Goal: Transaction & Acquisition: Download file/media

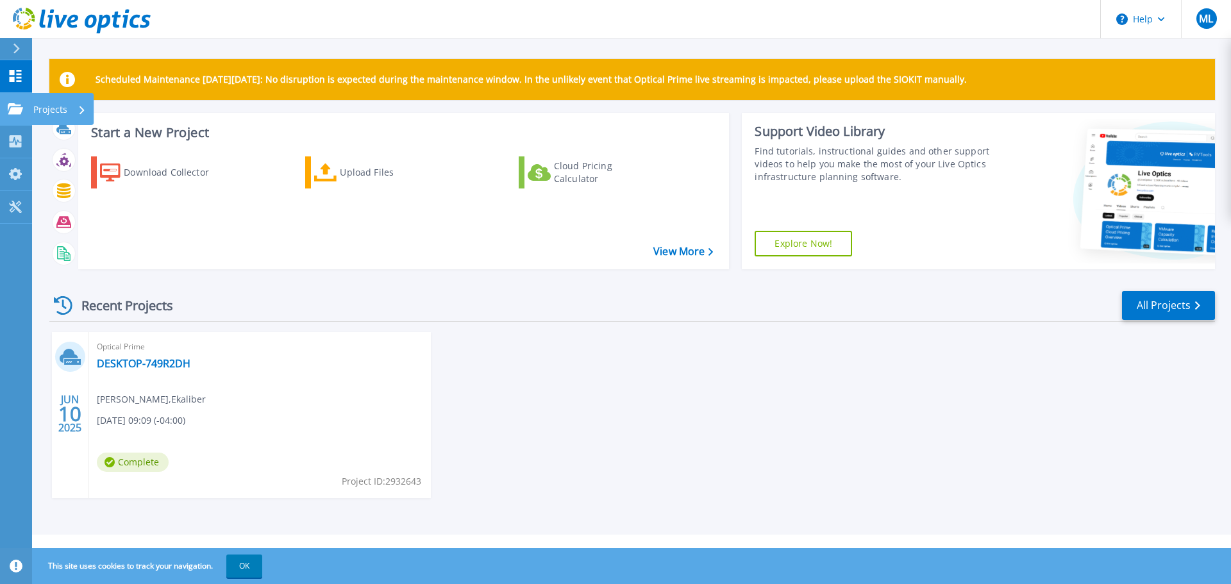
click at [61, 111] on p "Projects" at bounding box center [50, 109] width 34 height 33
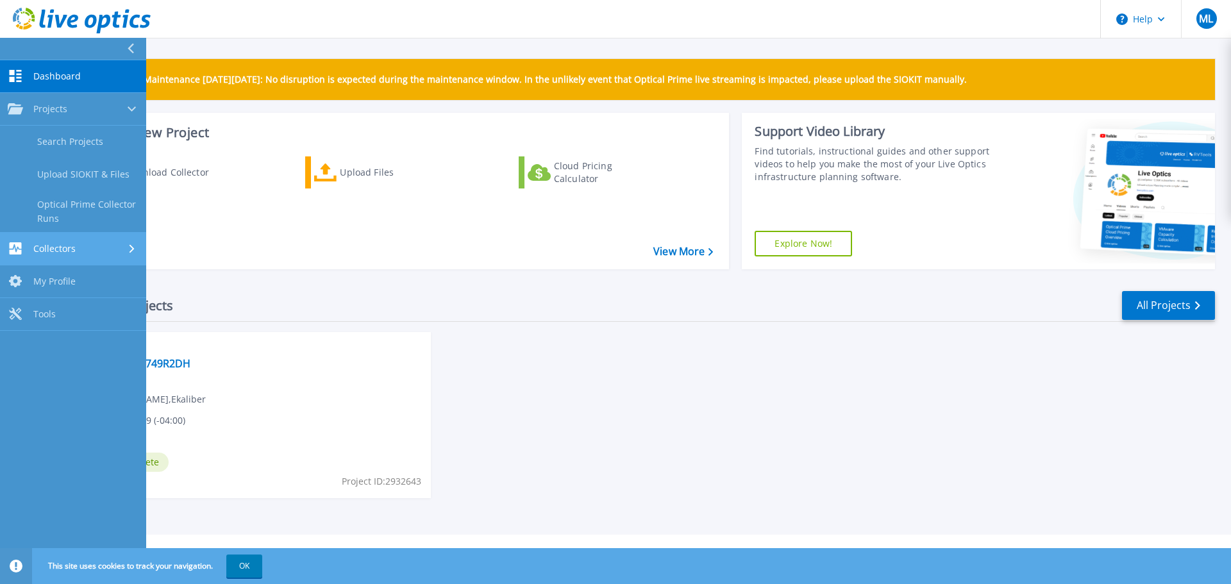
click at [68, 245] on span "Collectors" at bounding box center [54, 249] width 42 height 12
click at [64, 75] on span "Dashboard" at bounding box center [56, 77] width 47 height 12
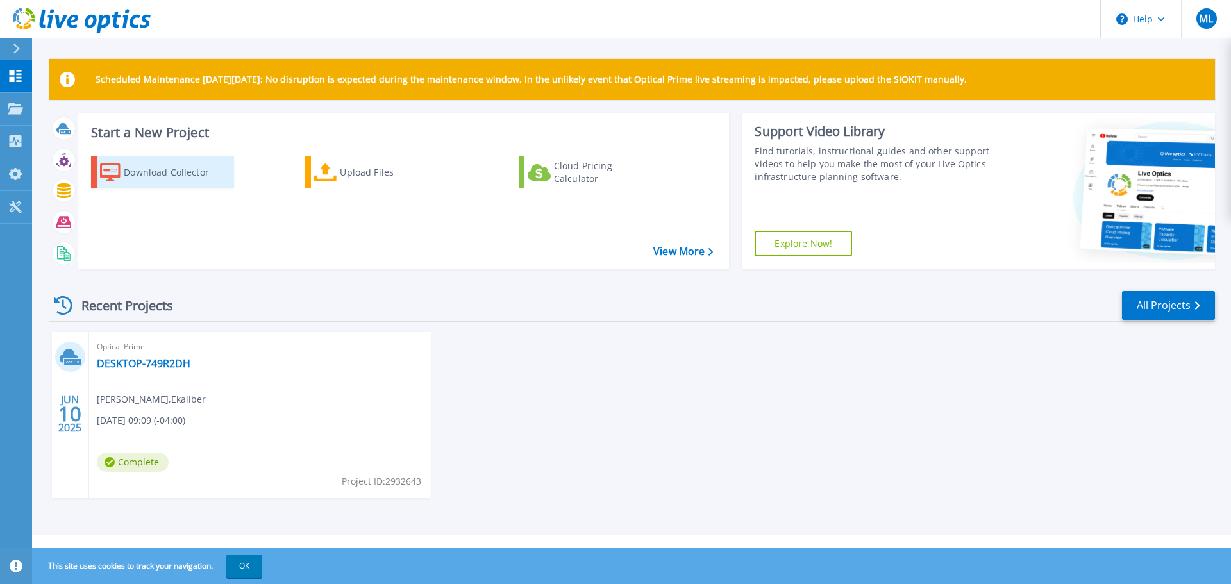
click at [135, 170] on div "Download Collector" at bounding box center [175, 173] width 103 height 26
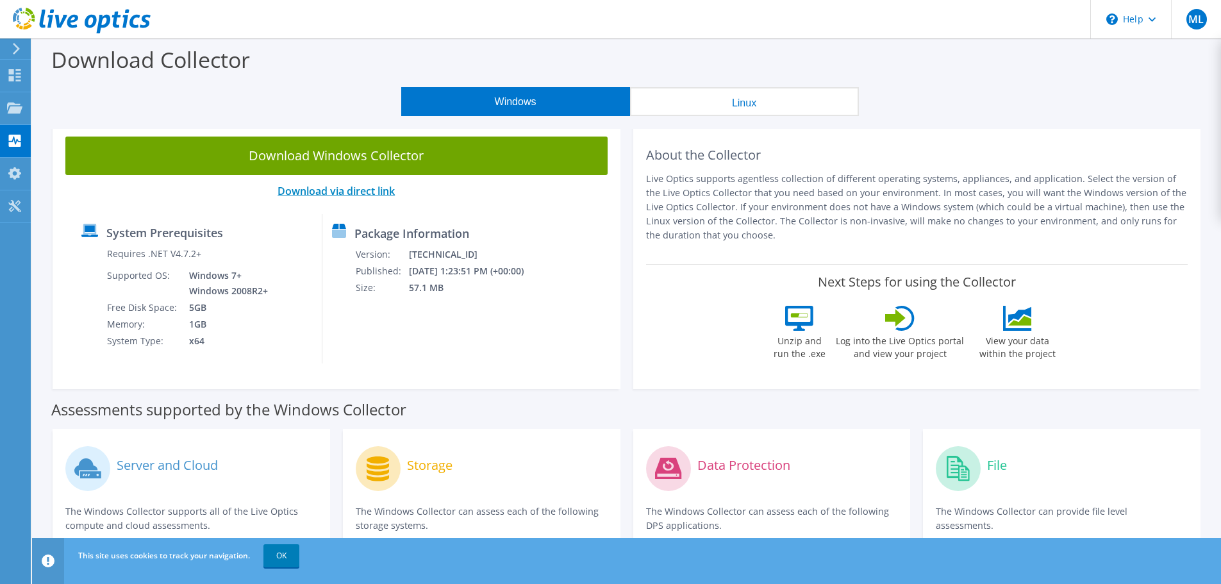
click at [372, 194] on link "Download via direct link" at bounding box center [336, 191] width 117 height 14
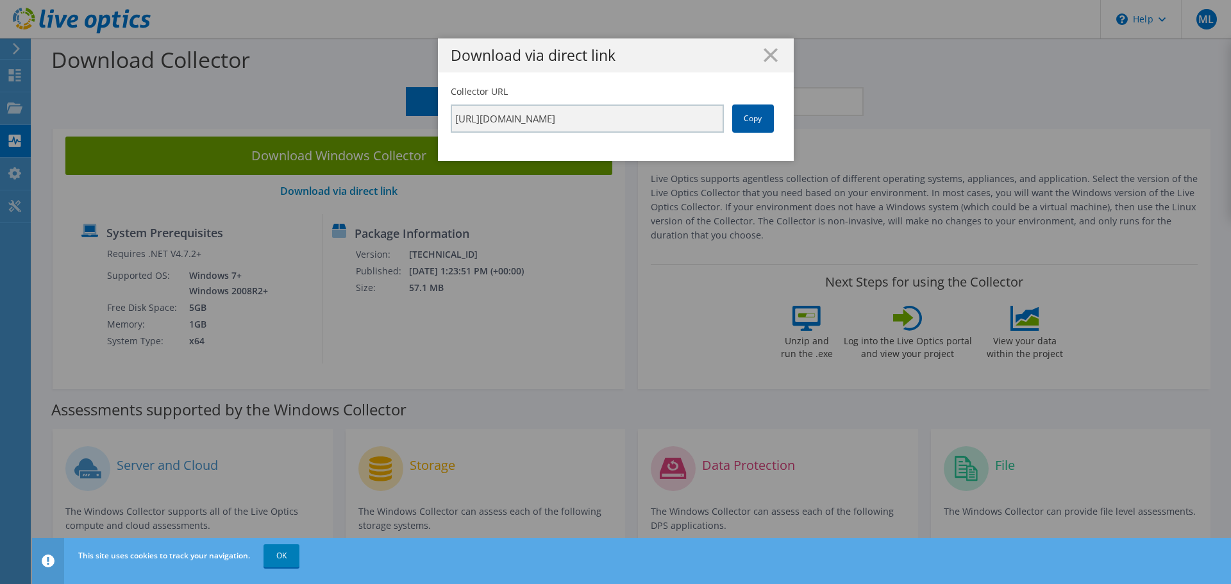
click at [760, 112] on link "Copy" at bounding box center [753, 119] width 42 height 28
click at [767, 53] on line at bounding box center [770, 55] width 13 height 13
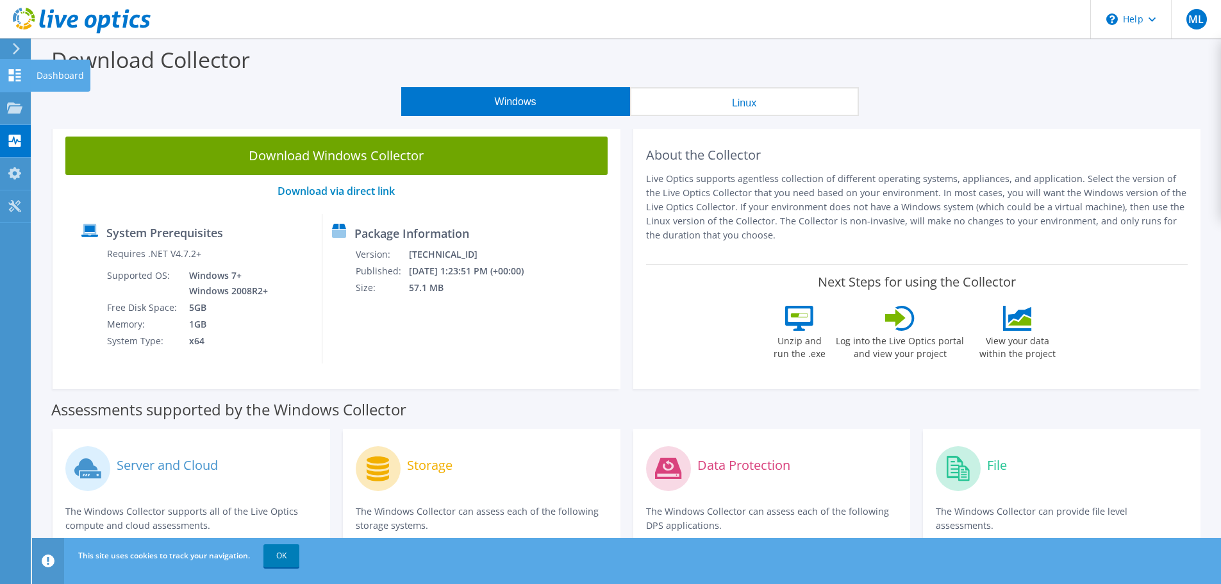
click at [45, 74] on div "Dashboard" at bounding box center [60, 76] width 60 height 32
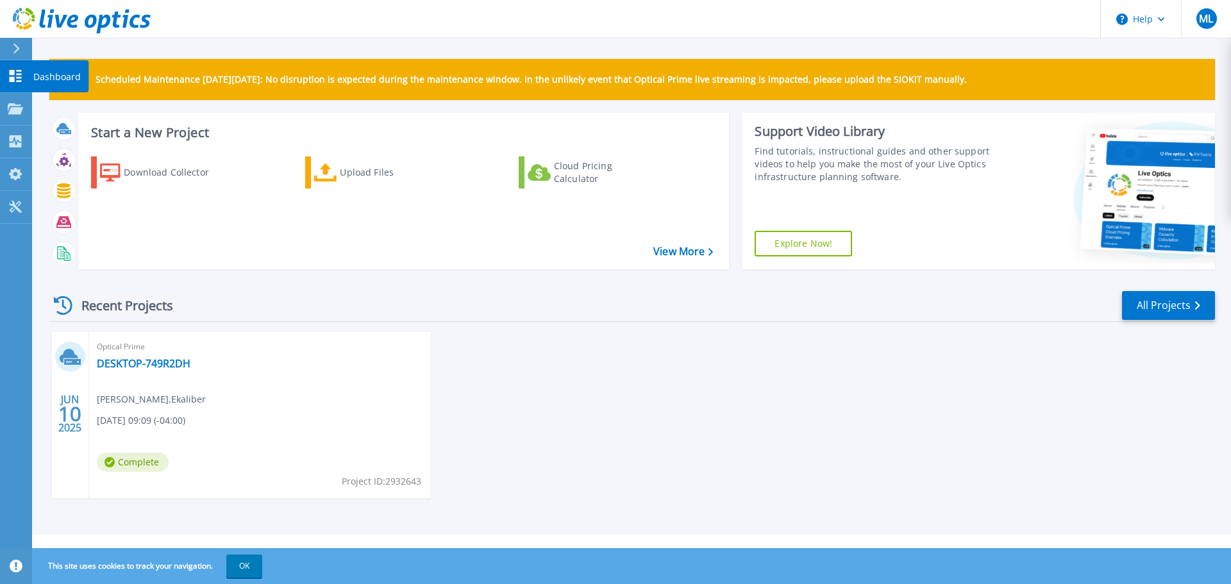
click at [59, 74] on p "Dashboard" at bounding box center [56, 76] width 47 height 33
click at [47, 108] on p "Projects" at bounding box center [50, 109] width 34 height 33
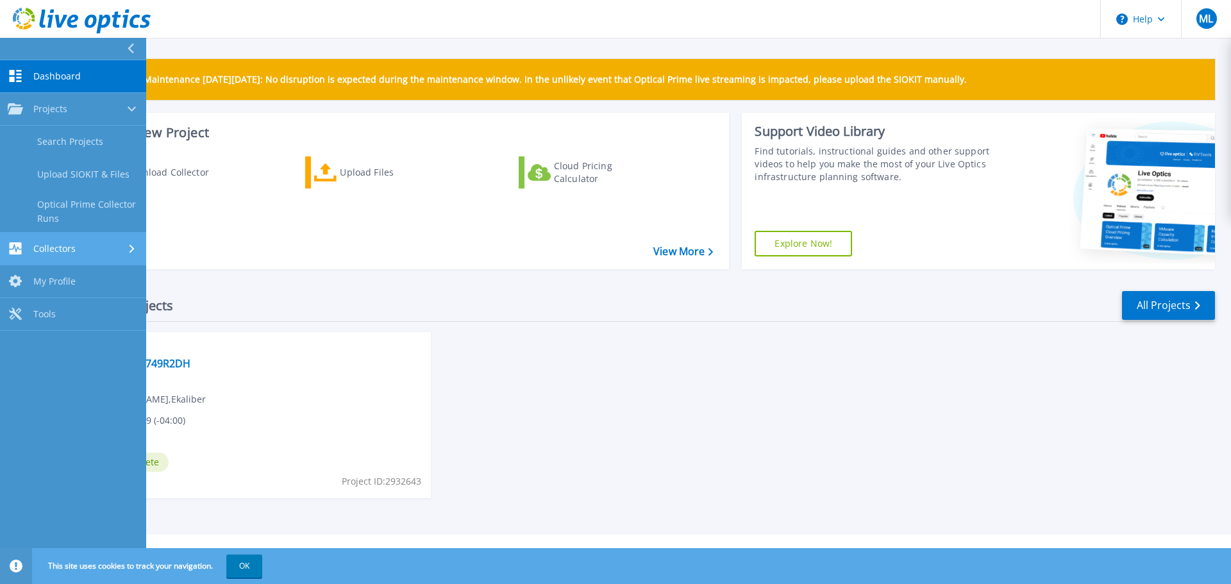
click at [81, 247] on div "Collectors" at bounding box center [73, 248] width 131 height 12
click at [604, 296] on div "Recent Projects All Projects" at bounding box center [632, 306] width 1166 height 32
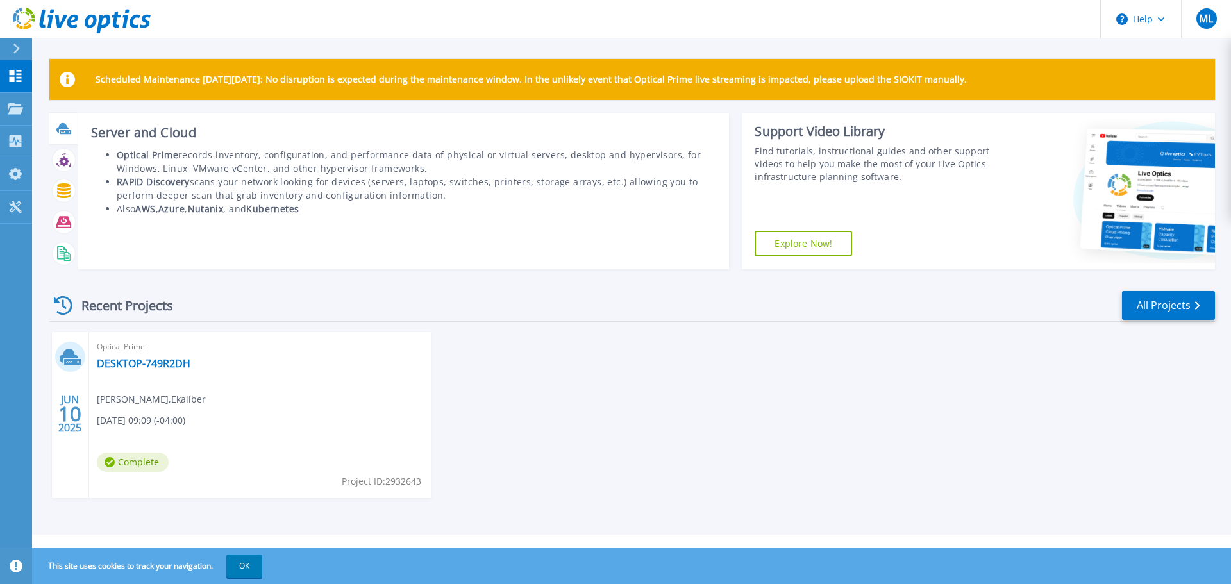
click at [65, 130] on icon at bounding box center [66, 132] width 12 height 4
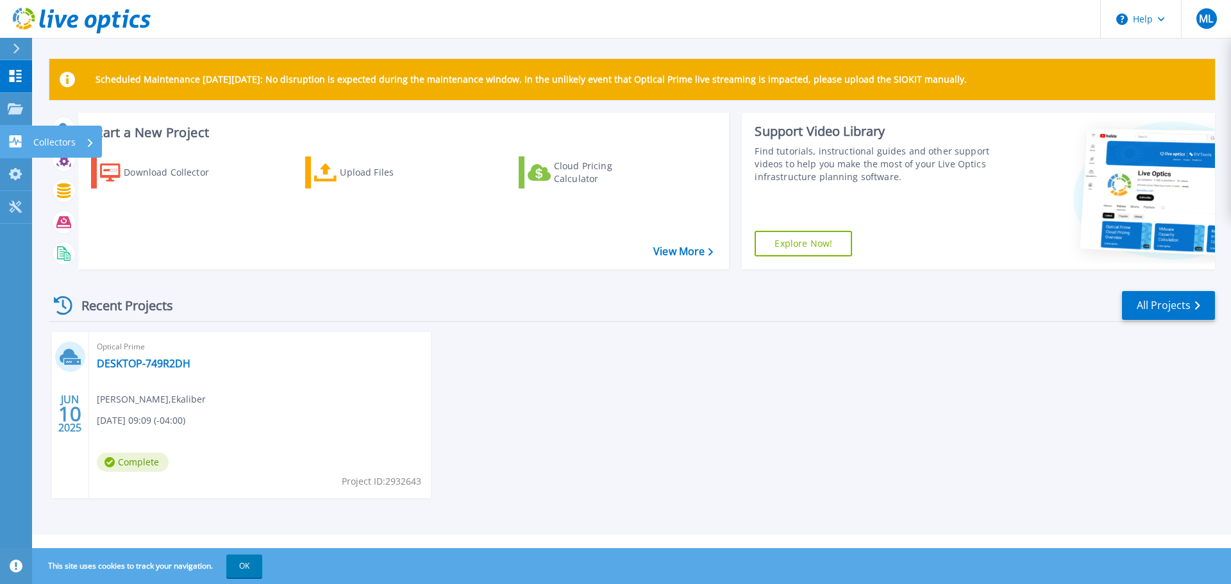
click at [16, 137] on icon at bounding box center [16, 141] width 12 height 12
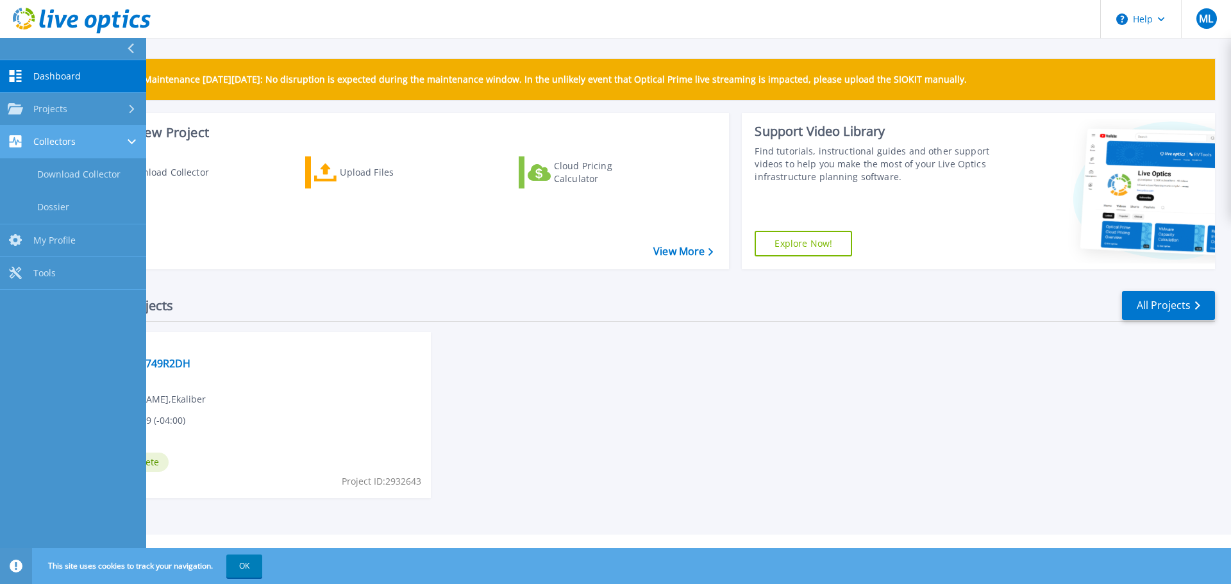
click at [51, 141] on span "Collectors" at bounding box center [54, 142] width 42 height 12
click at [77, 177] on link "Download Collector" at bounding box center [73, 174] width 146 height 33
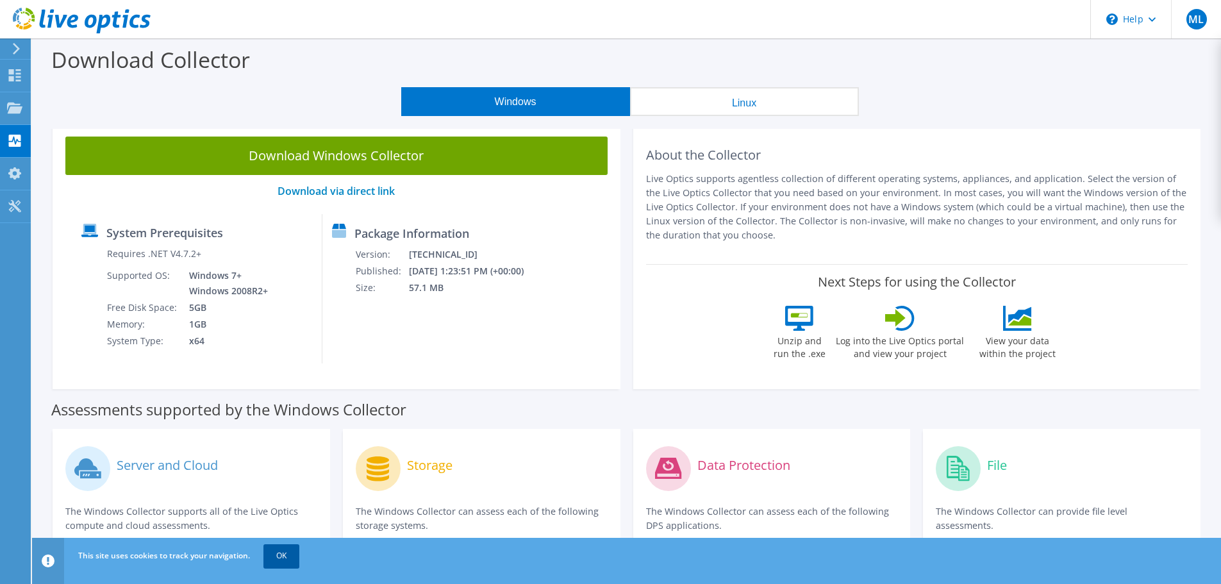
click at [283, 552] on link "OK" at bounding box center [282, 555] width 36 height 23
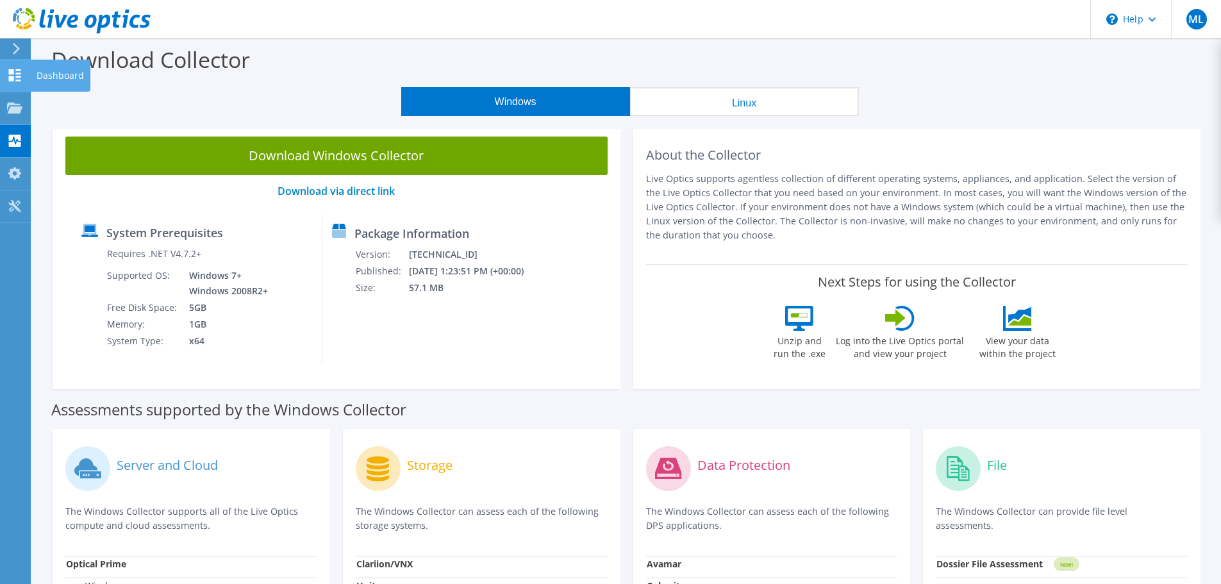
click at [51, 72] on div "Dashboard" at bounding box center [60, 76] width 60 height 32
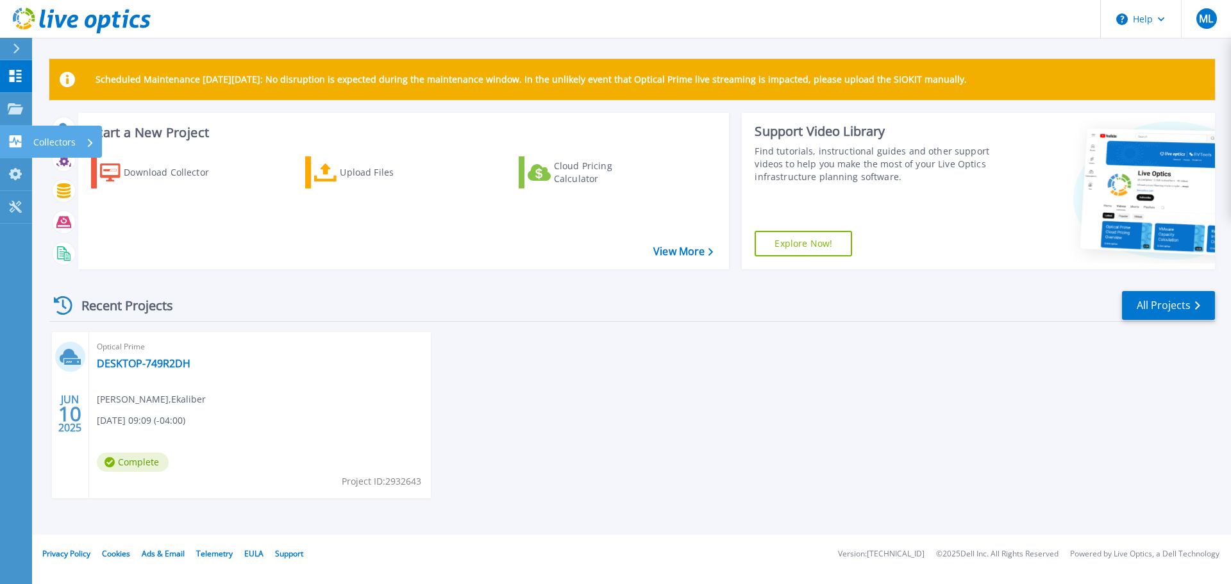
click at [48, 140] on p "Collectors" at bounding box center [54, 142] width 42 height 33
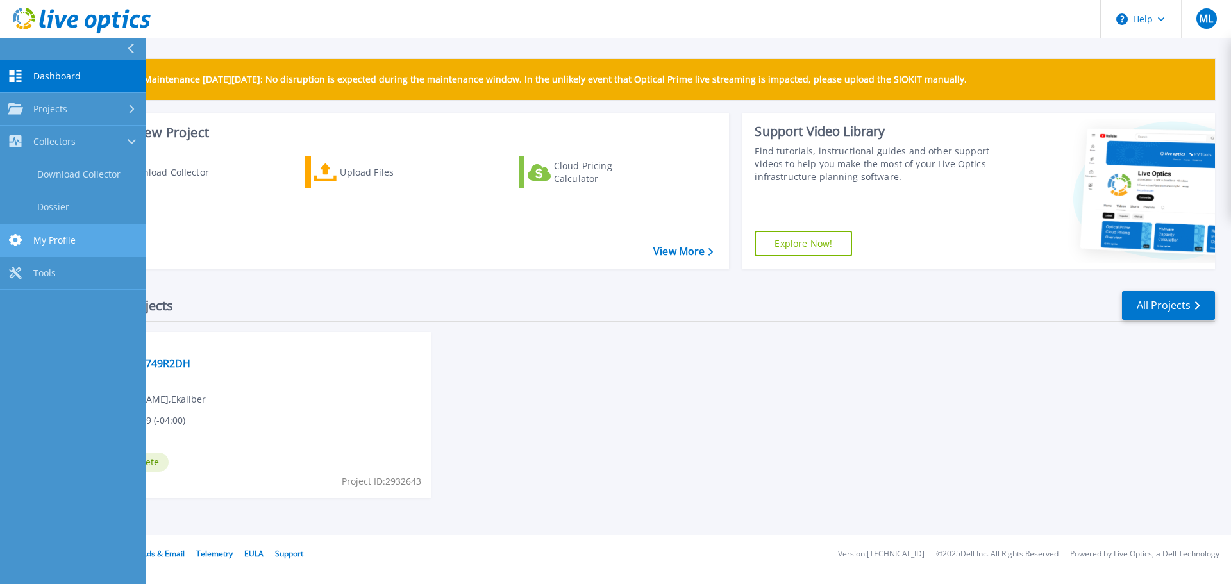
click at [54, 233] on link "My Profile My Profile" at bounding box center [73, 240] width 146 height 33
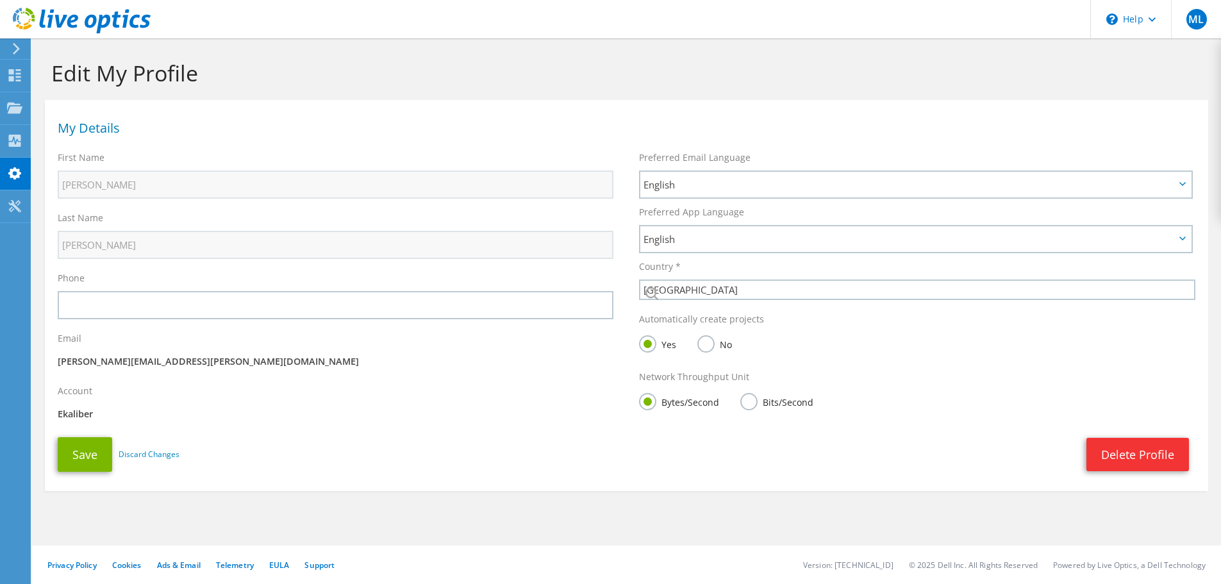
select select "37"
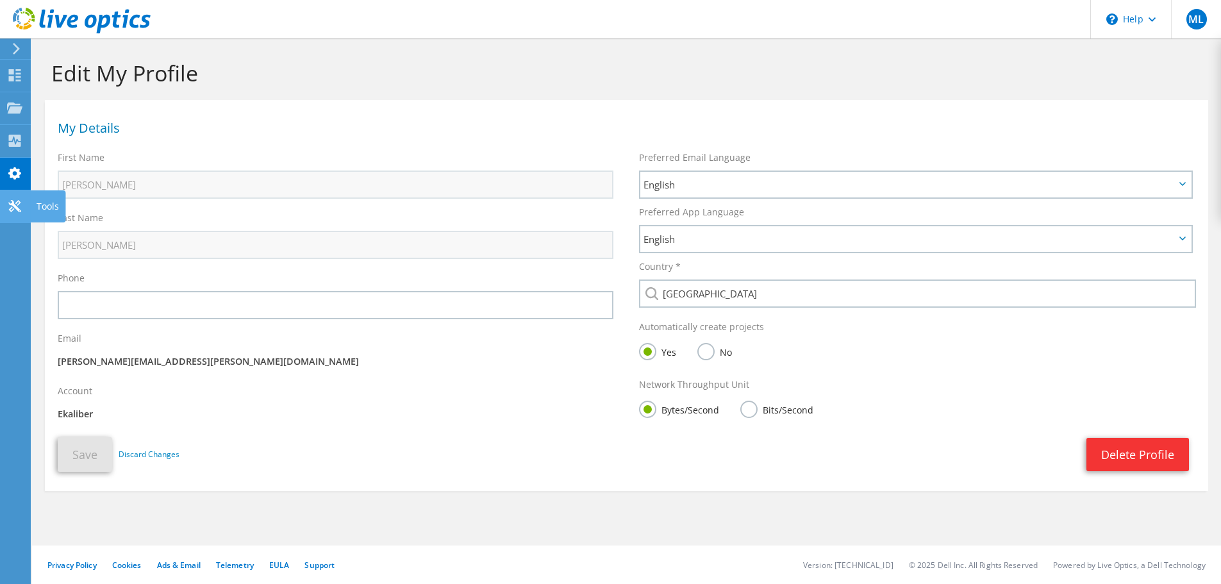
click at [38, 205] on div "Tools" at bounding box center [47, 206] width 35 height 32
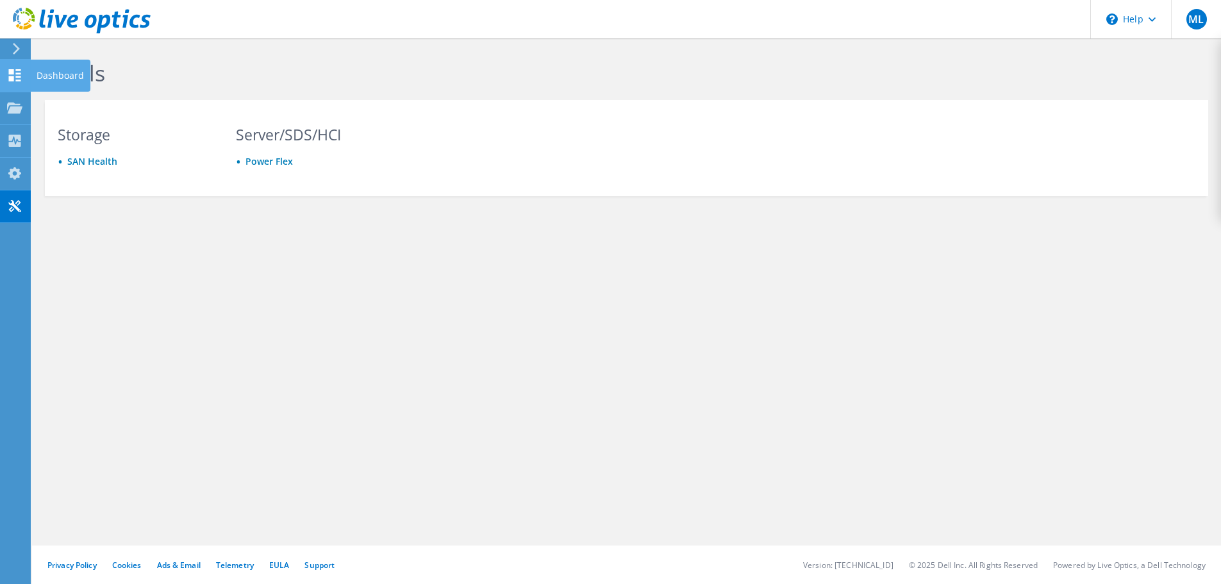
click at [65, 76] on div "Dashboard" at bounding box center [60, 76] width 60 height 32
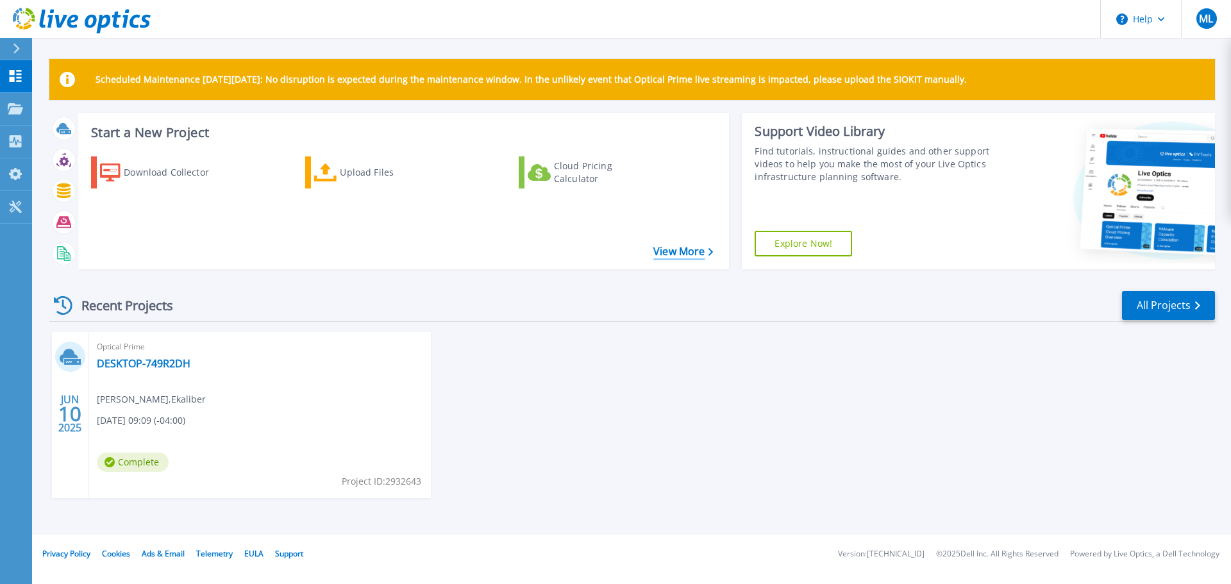
click at [687, 249] on link "View More" at bounding box center [683, 252] width 60 height 12
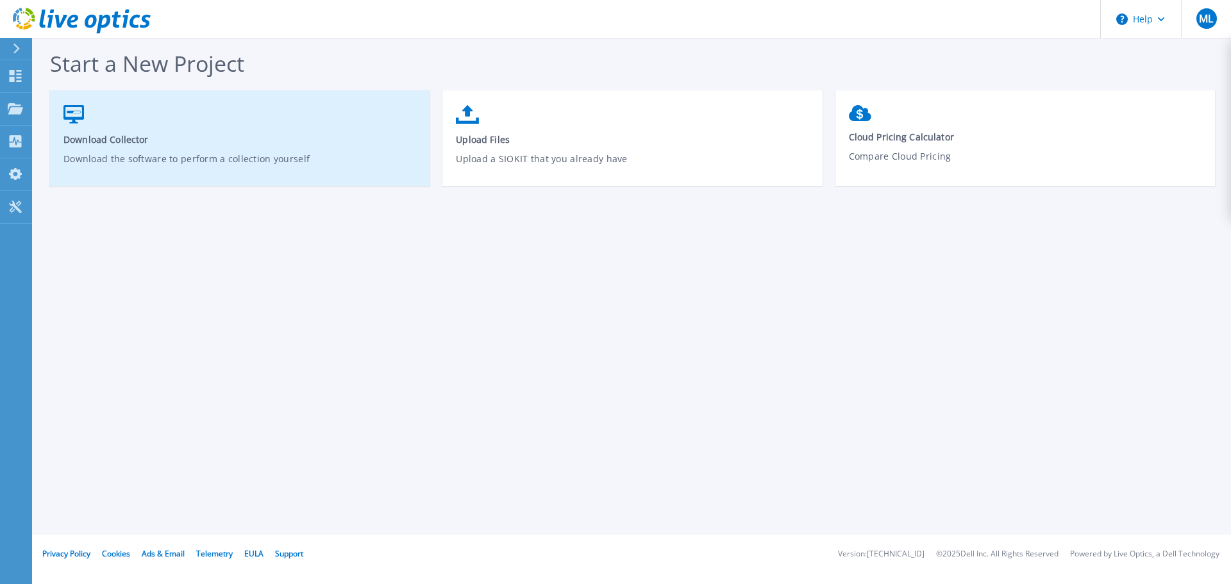
click at [119, 141] on span "Download Collector" at bounding box center [239, 139] width 353 height 12
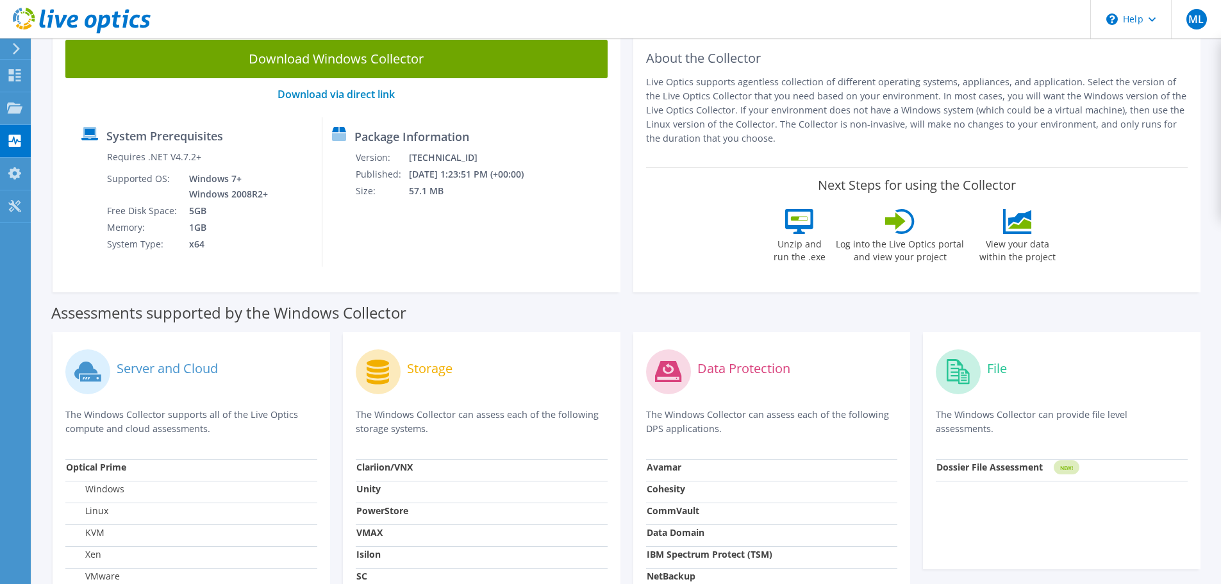
scroll to position [93, 0]
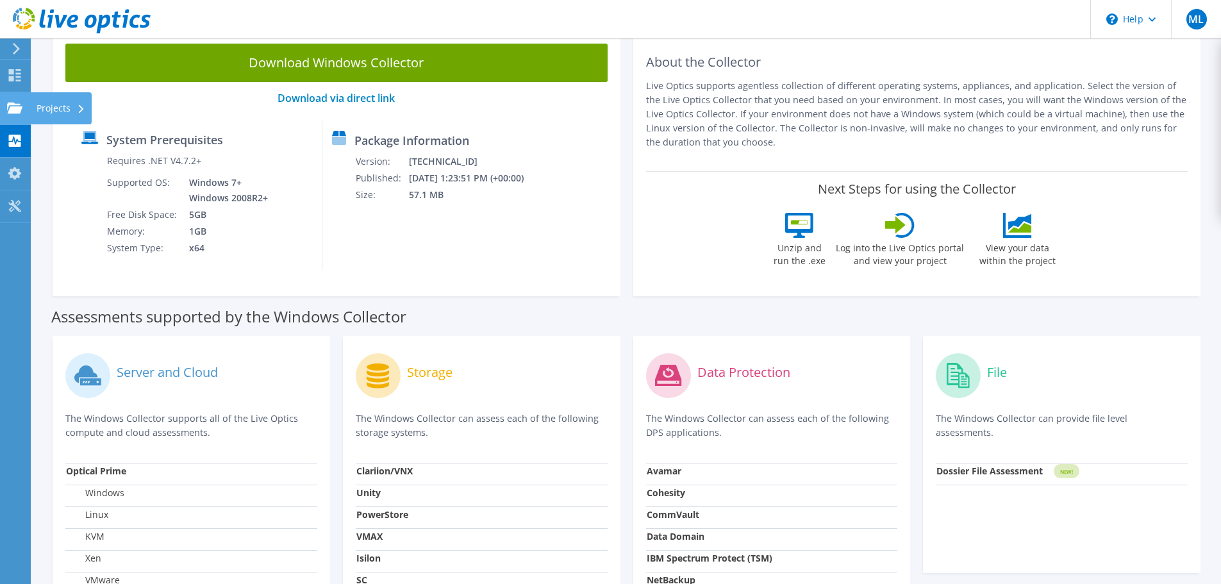
click at [53, 108] on div "Projects" at bounding box center [61, 108] width 62 height 32
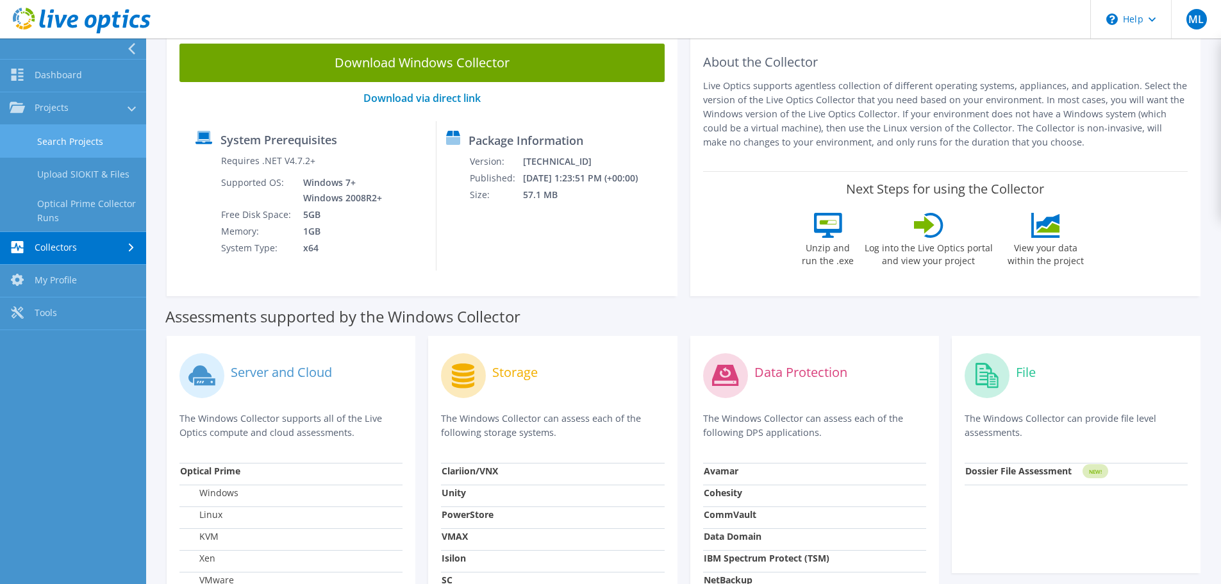
click at [61, 137] on link "Search Projects" at bounding box center [73, 141] width 146 height 33
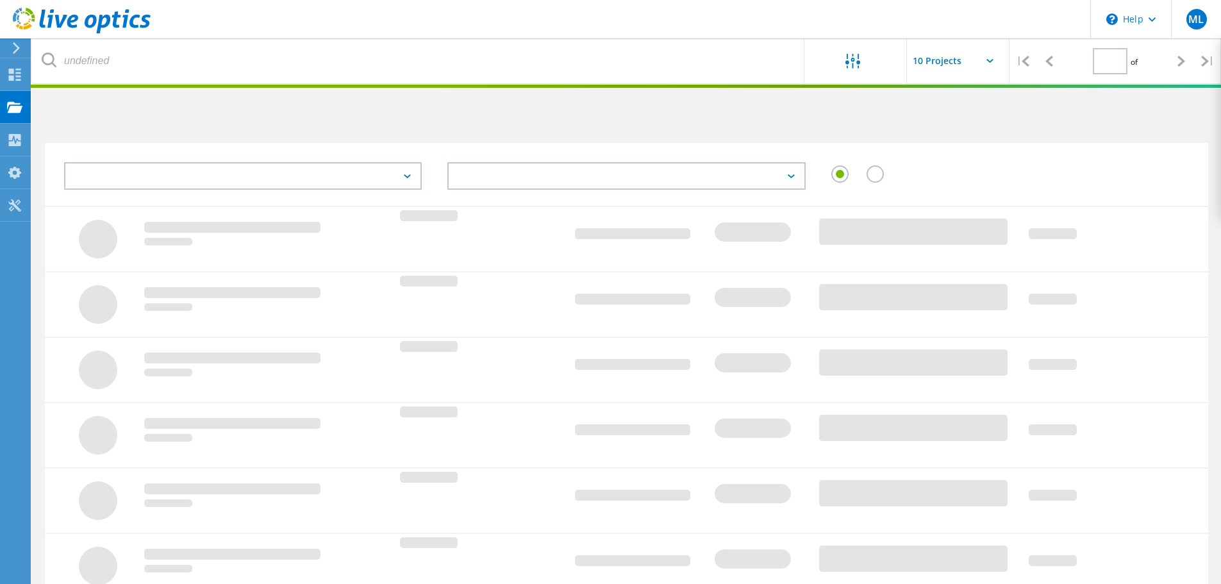
type input "1"
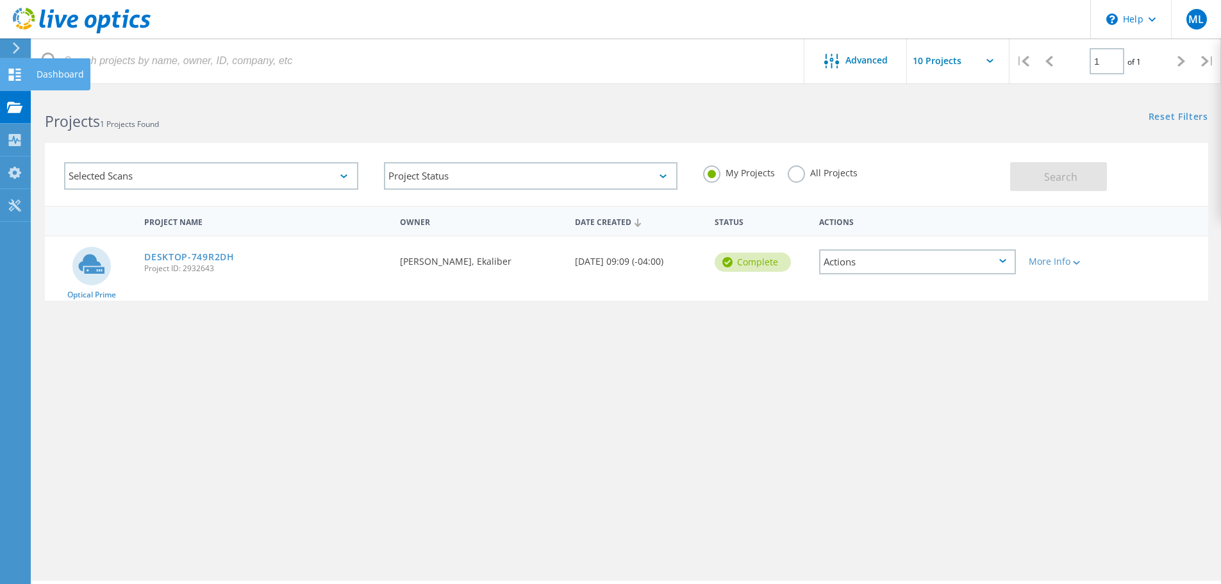
click at [48, 75] on div "Dashboard" at bounding box center [60, 74] width 47 height 9
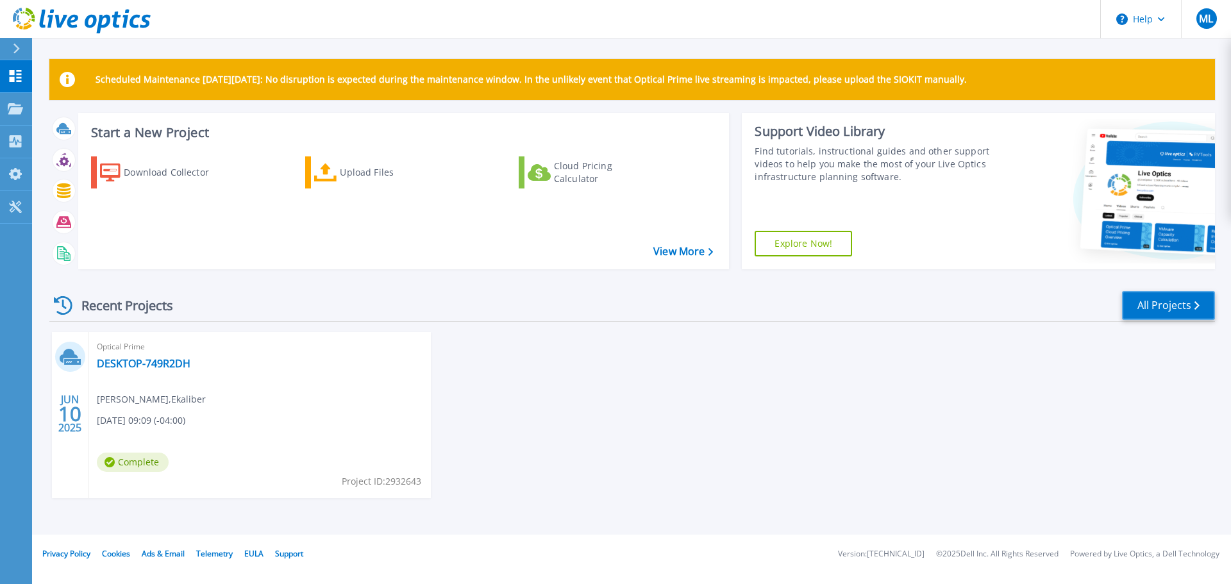
click at [1149, 305] on link "All Projects" at bounding box center [1168, 305] width 93 height 29
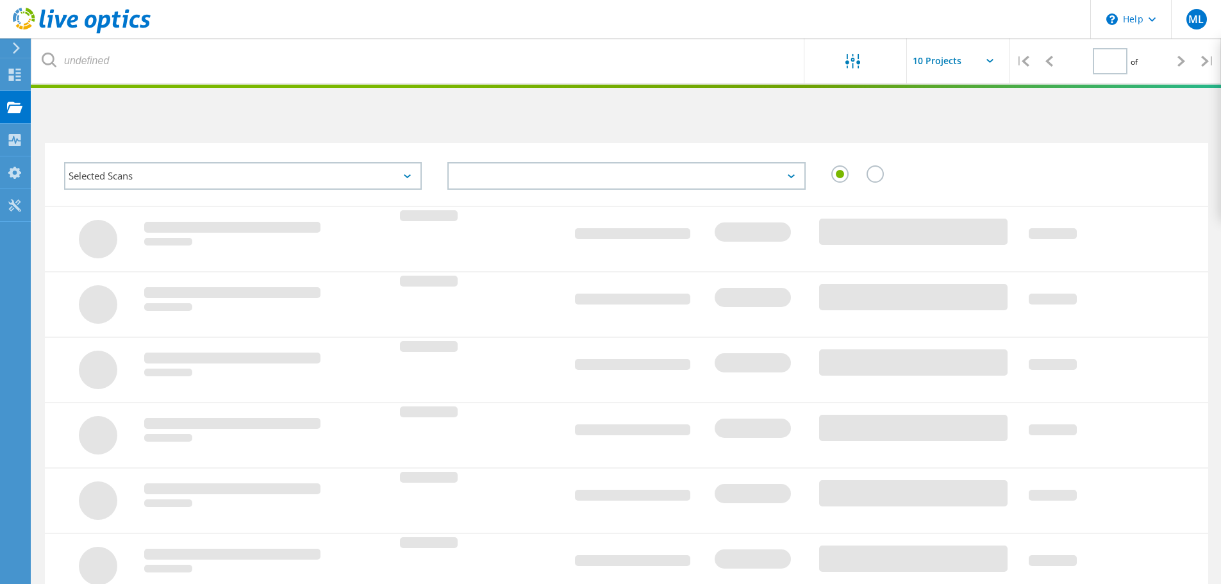
type input "1"
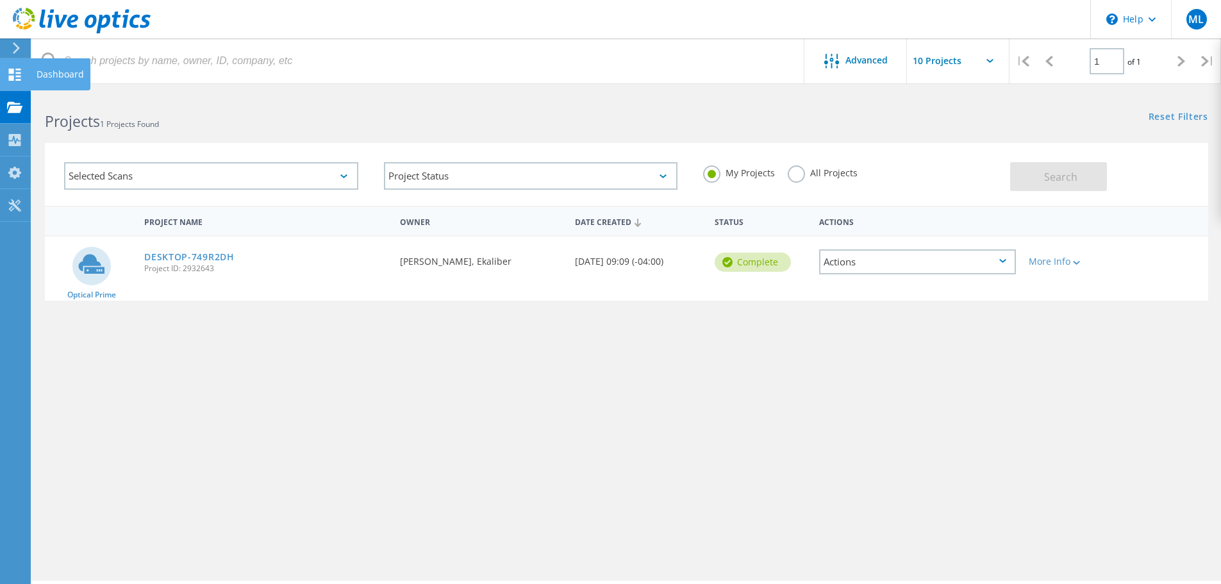
click at [19, 81] on div at bounding box center [14, 76] width 15 height 14
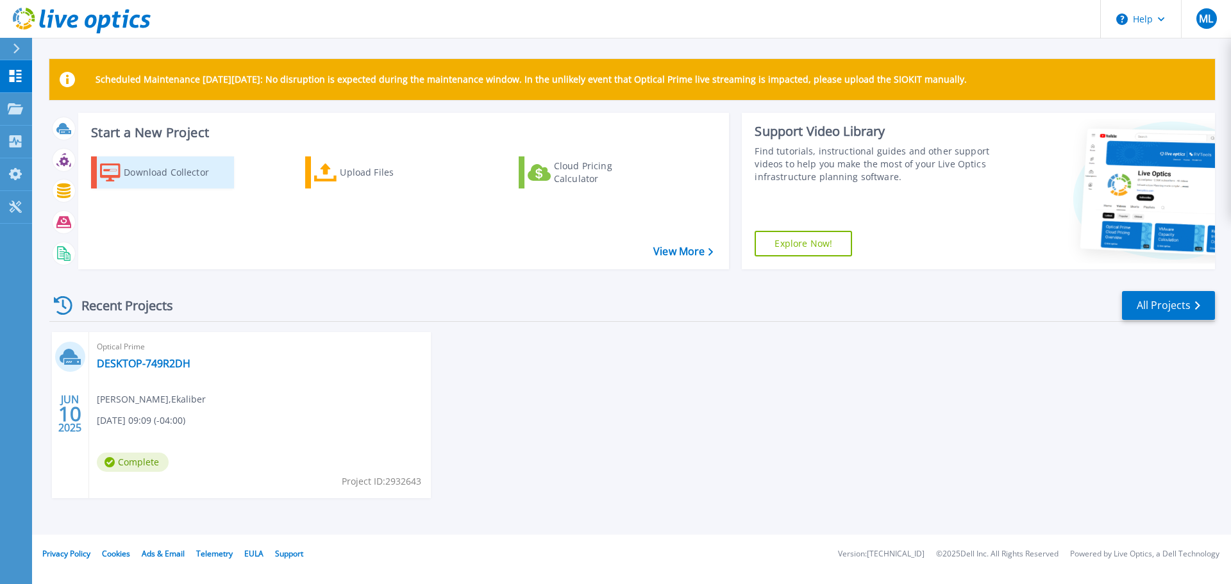
click at [187, 174] on div "Download Collector" at bounding box center [175, 173] width 103 height 26
